Goal: Task Accomplishment & Management: Use online tool/utility

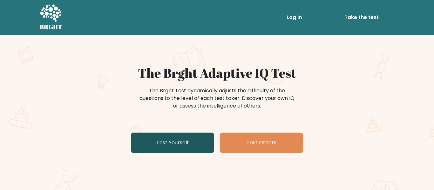
click at [185, 146] on link "Test Yourself" at bounding box center [172, 143] width 83 height 20
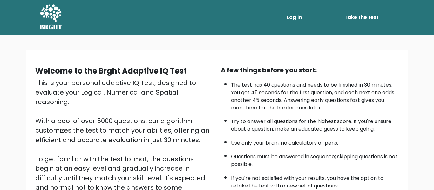
scroll to position [101, 0]
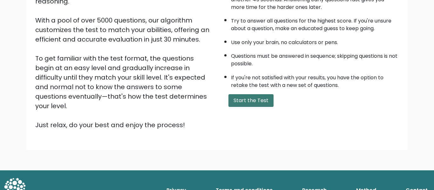
click at [254, 103] on button "Start the Test" at bounding box center [250, 100] width 45 height 13
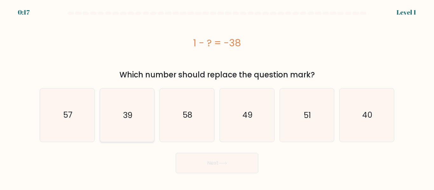
click at [126, 117] on text "39" at bounding box center [128, 115] width 10 height 11
click at [217, 97] on input "b. 39" at bounding box center [217, 96] width 0 height 2
radio input "true"
click at [112, 93] on icon "39" at bounding box center [127, 115] width 52 height 52
click at [217, 95] on input "b. 39" at bounding box center [217, 96] width 0 height 2
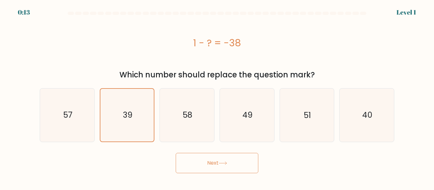
click at [77, 57] on div "1 - ? = -38" at bounding box center [217, 42] width 354 height 51
